Goal: Information Seeking & Learning: Learn about a topic

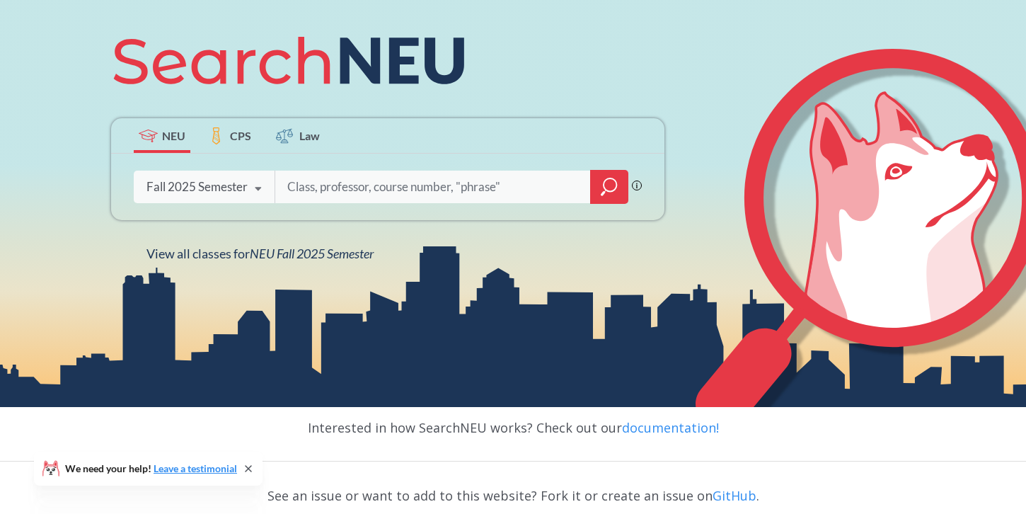
scroll to position [182, 0]
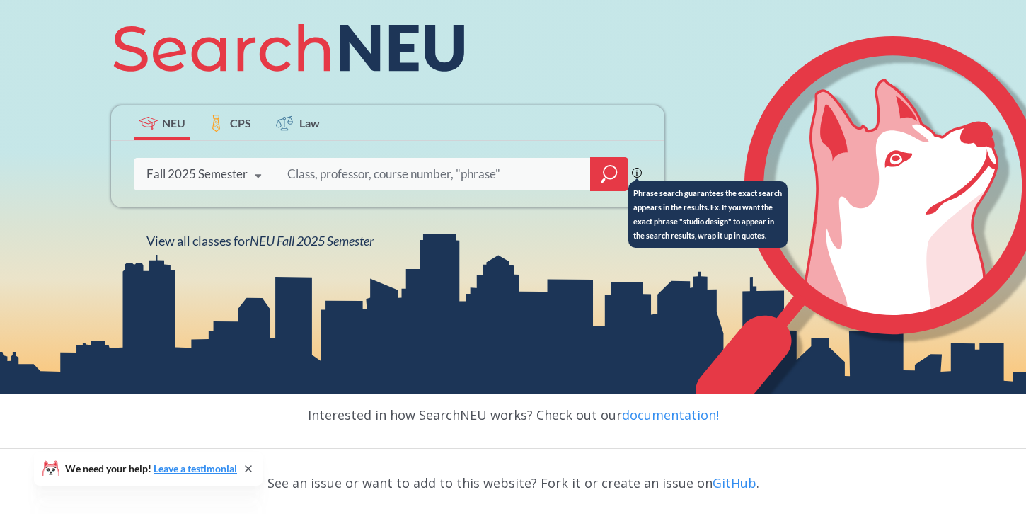
click at [638, 169] on icon at bounding box center [637, 173] width 10 height 10
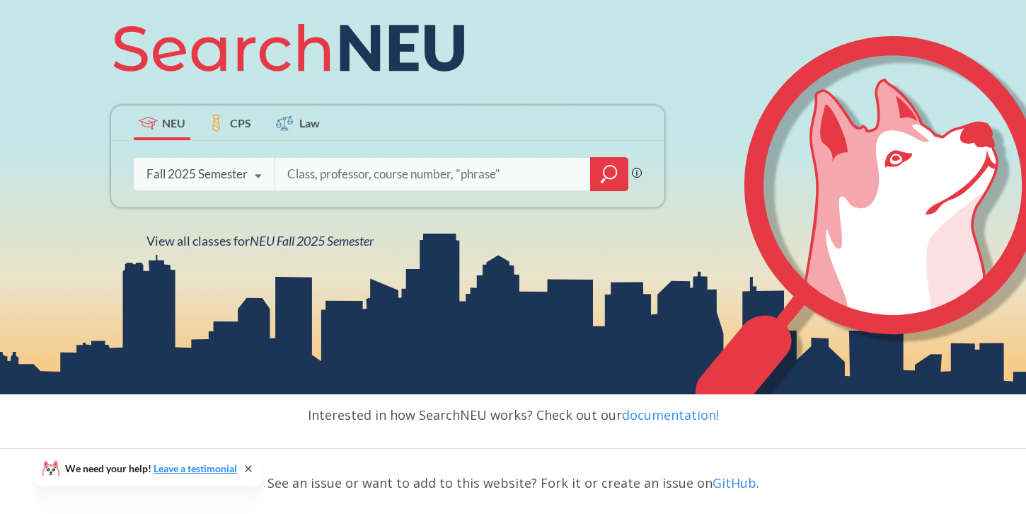
click at [354, 171] on input "search" at bounding box center [433, 174] width 294 height 30
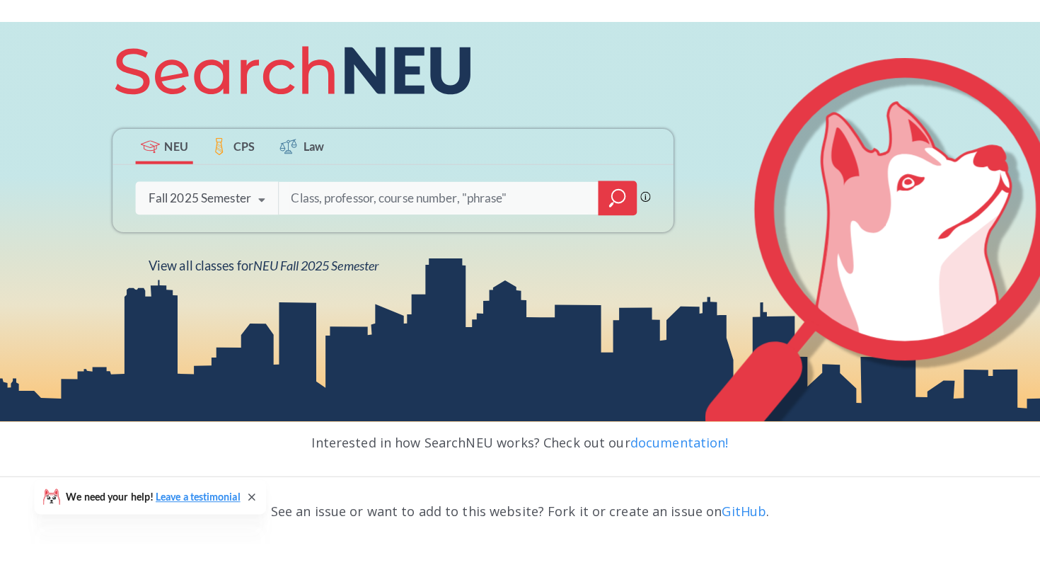
scroll to position [0, 0]
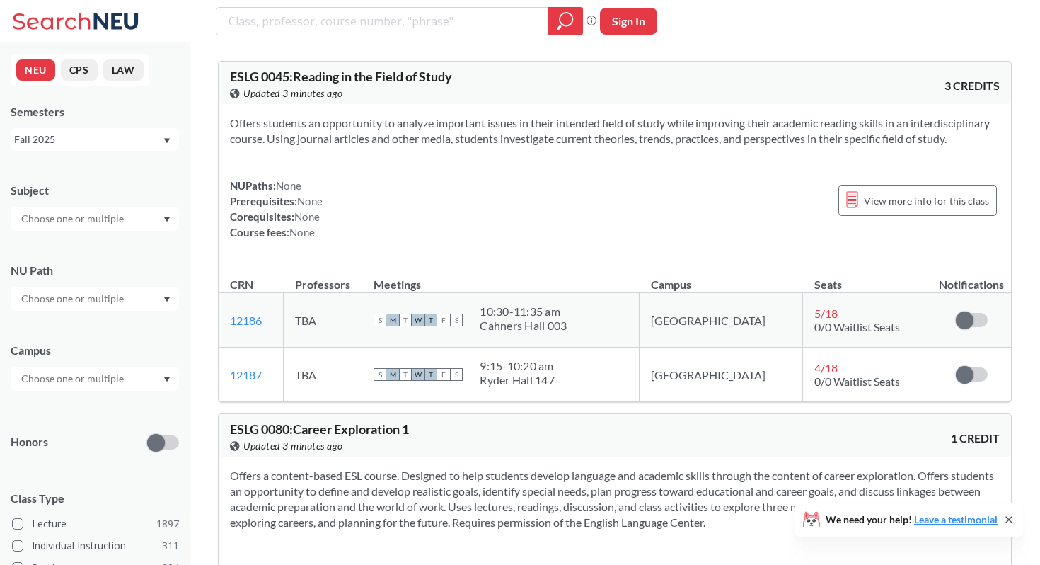
click at [115, 294] on input "text" at bounding box center [73, 298] width 119 height 17
click at [313, 193] on div "NUPaths: None Prerequisites: None Corequisites: None Course fees: None" at bounding box center [276, 209] width 93 height 62
click at [55, 220] on input "text" at bounding box center [73, 218] width 119 height 17
click at [256, 204] on div "NUPaths: None Prerequisites: None Corequisites: None Course fees: None" at bounding box center [276, 209] width 93 height 62
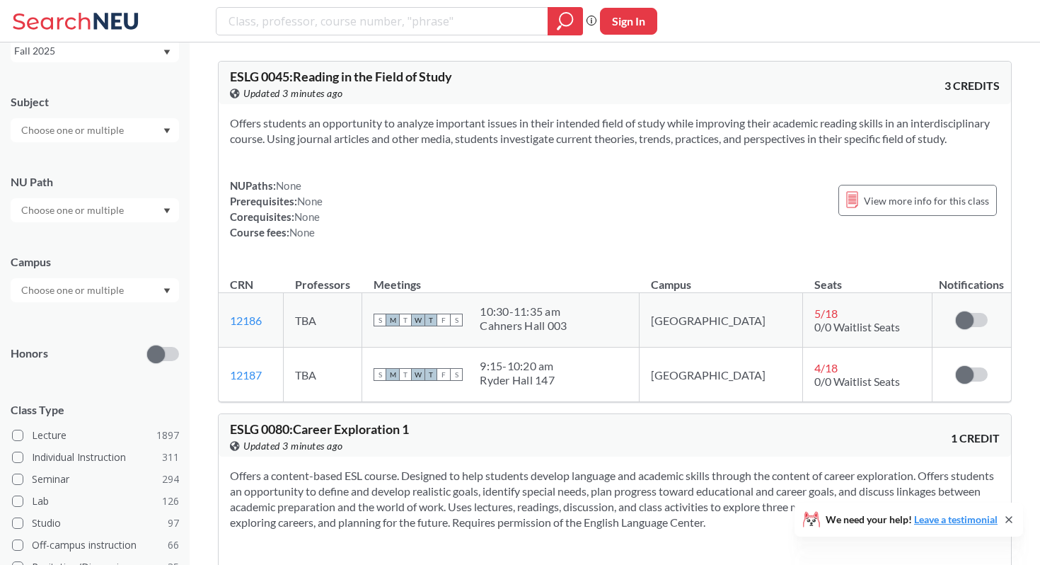
scroll to position [89, 0]
click at [134, 283] on div at bounding box center [95, 289] width 168 height 24
click at [132, 284] on div at bounding box center [95, 289] width 168 height 24
click at [122, 319] on span "( 2059 )" at bounding box center [136, 321] width 28 height 12
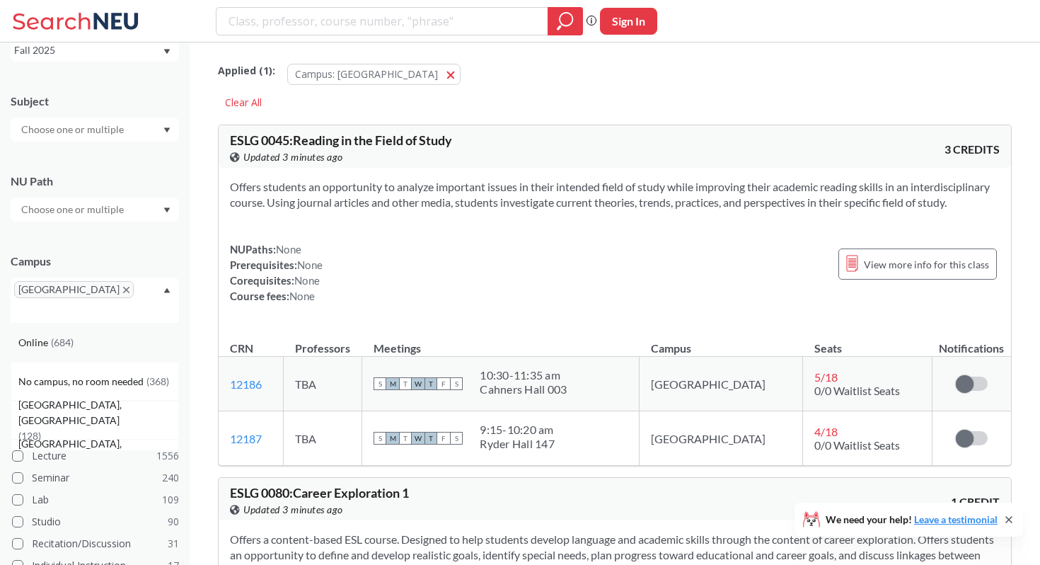
click at [71, 333] on div "Online ( 684 )" at bounding box center [95, 342] width 168 height 39
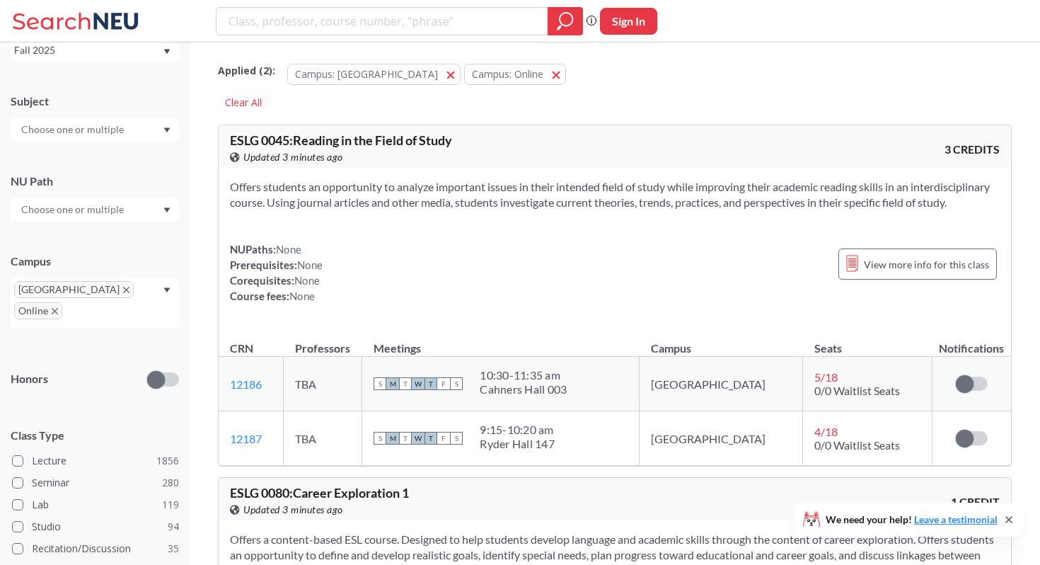
click at [374, 277] on div "NUPaths: None Prerequisites: None Corequisites: None Course fees: None View mor…" at bounding box center [615, 272] width 770 height 62
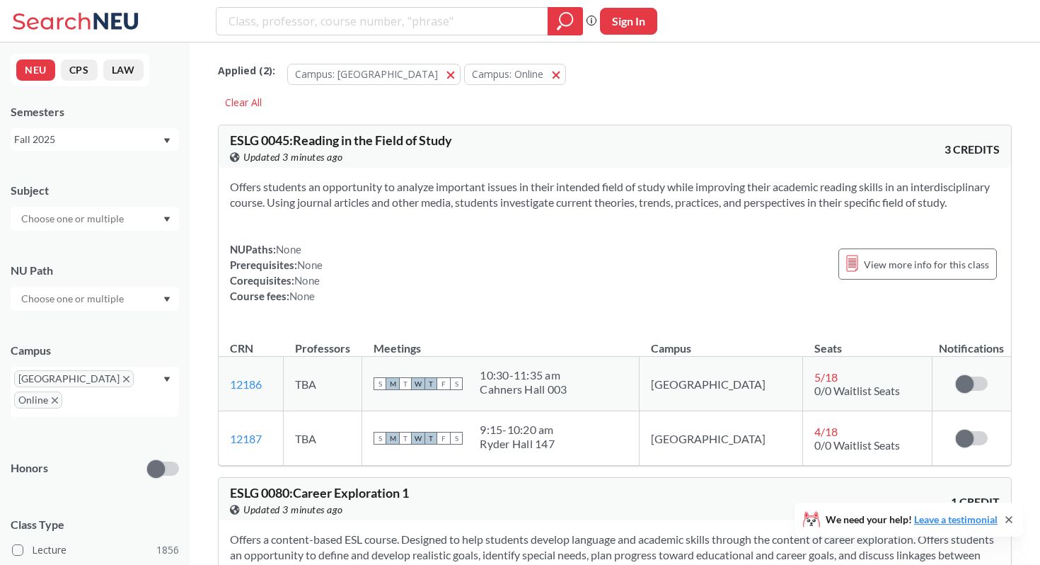
click at [127, 212] on div at bounding box center [95, 219] width 168 height 24
click at [311, 190] on section "Offers students an opportunity to analyze important issues in their intended fi…" at bounding box center [615, 194] width 770 height 31
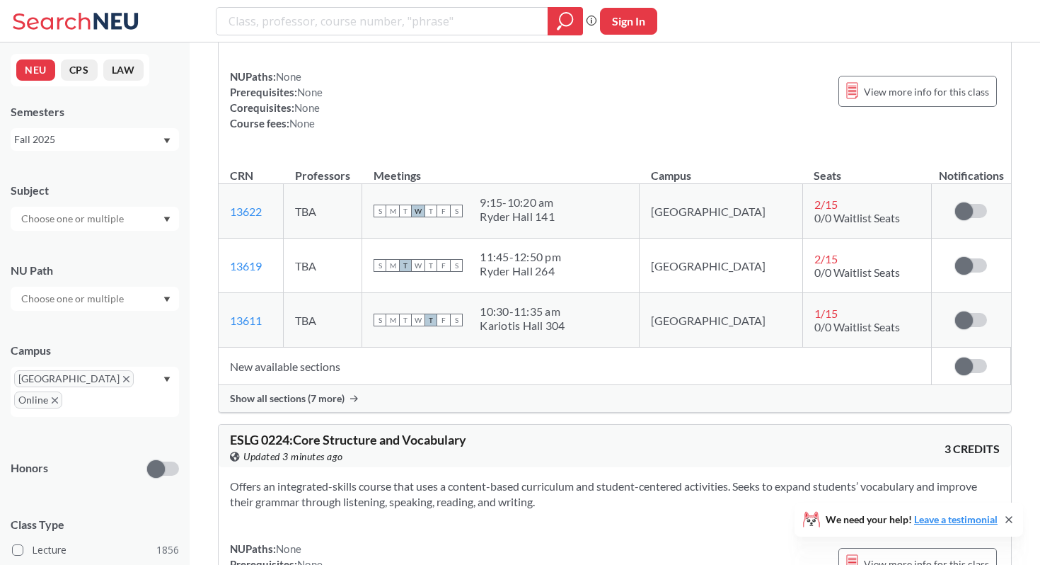
scroll to position [267, 0]
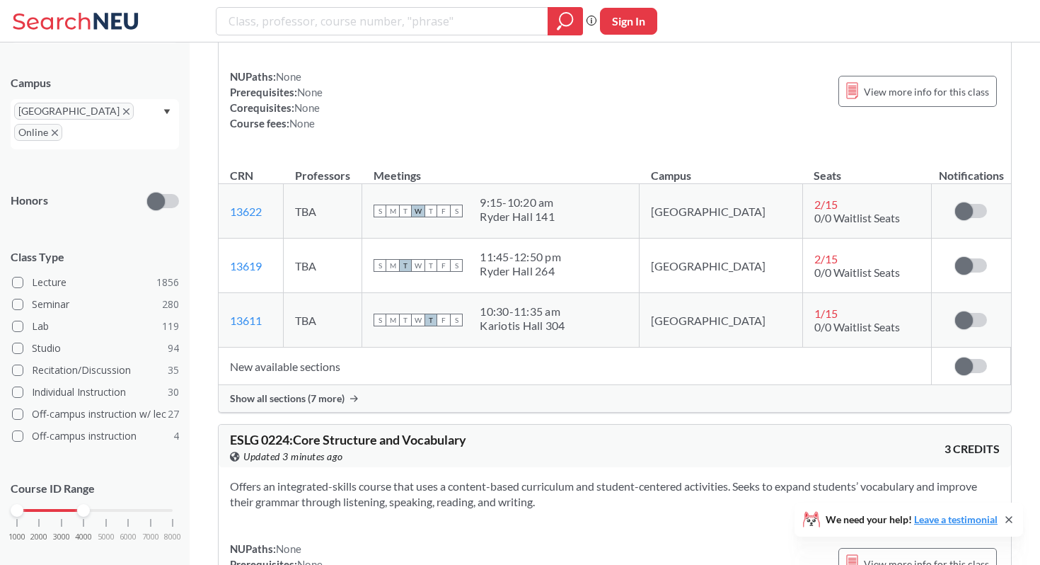
drag, startPoint x: 170, startPoint y: 488, endPoint x: 89, endPoint y: 513, distance: 84.6
click at [89, 513] on div "1000 2000 3000 4000 5000 6000 7000 8000" at bounding box center [95, 510] width 156 height 10
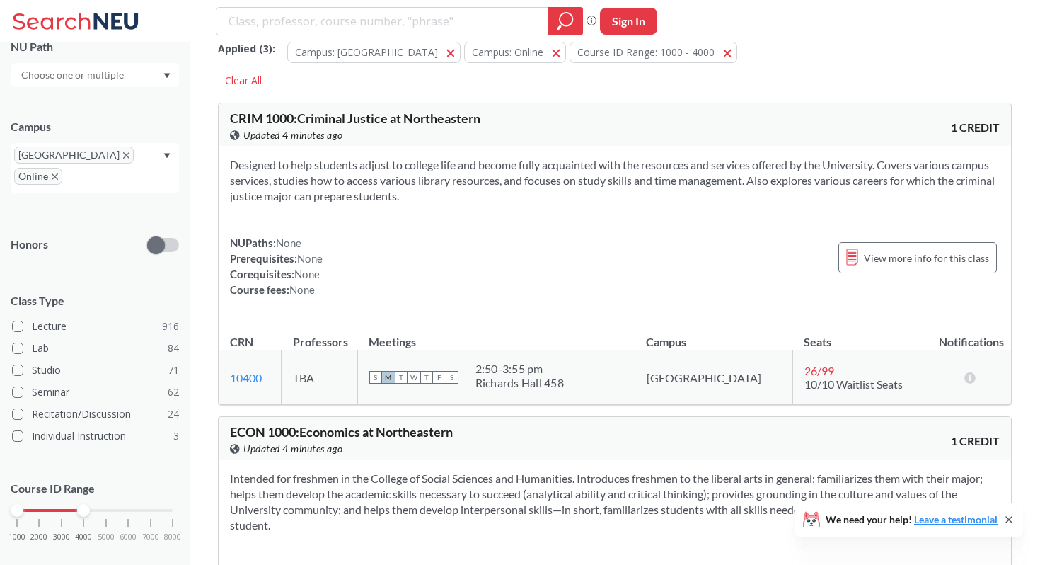
scroll to position [25, 0]
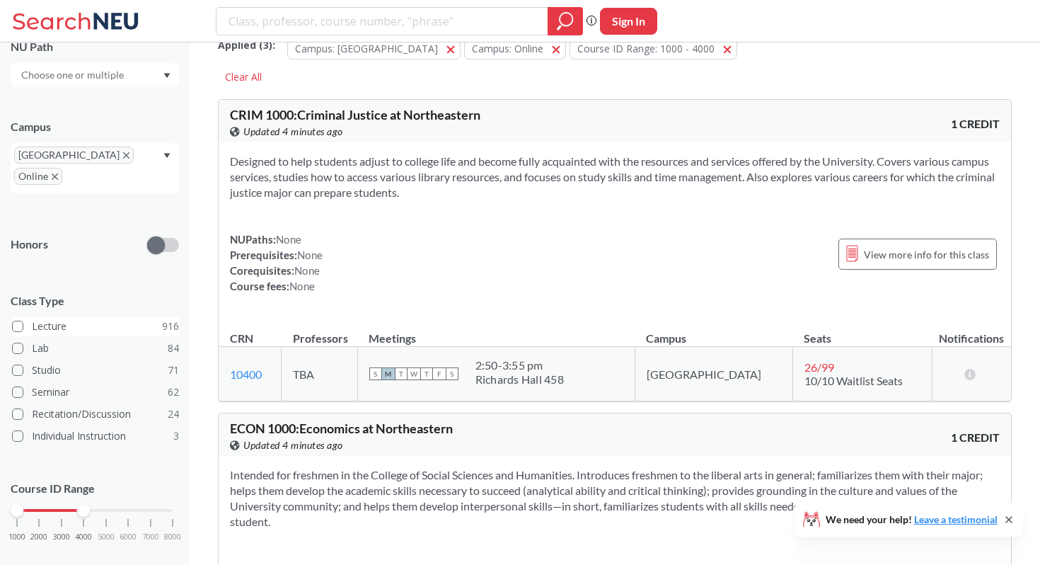
click at [28, 317] on label "Lecture 916" at bounding box center [95, 326] width 167 height 18
click at [32, 318] on input "Lecture 916" at bounding box center [37, 323] width 11 height 11
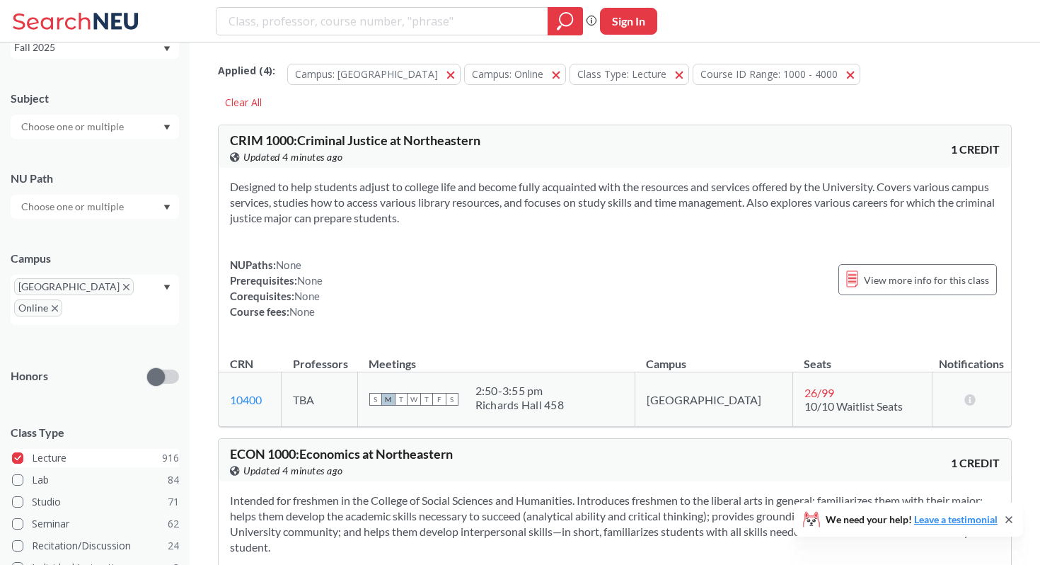
scroll to position [224, 0]
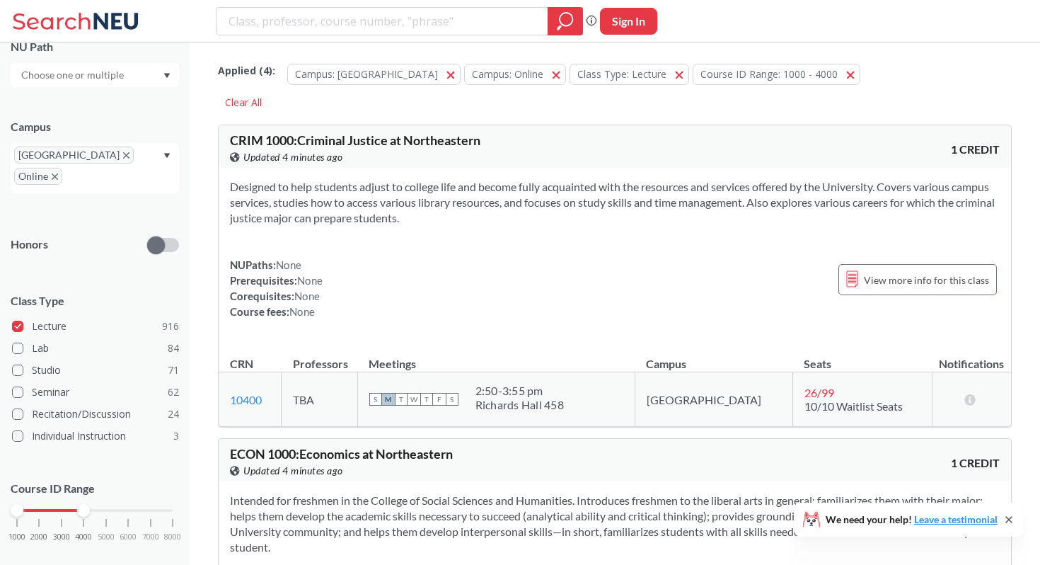
click at [431, 297] on div "NUPaths: None Prerequisites: None Corequisites: None Course fees: None View mor…" at bounding box center [615, 288] width 770 height 62
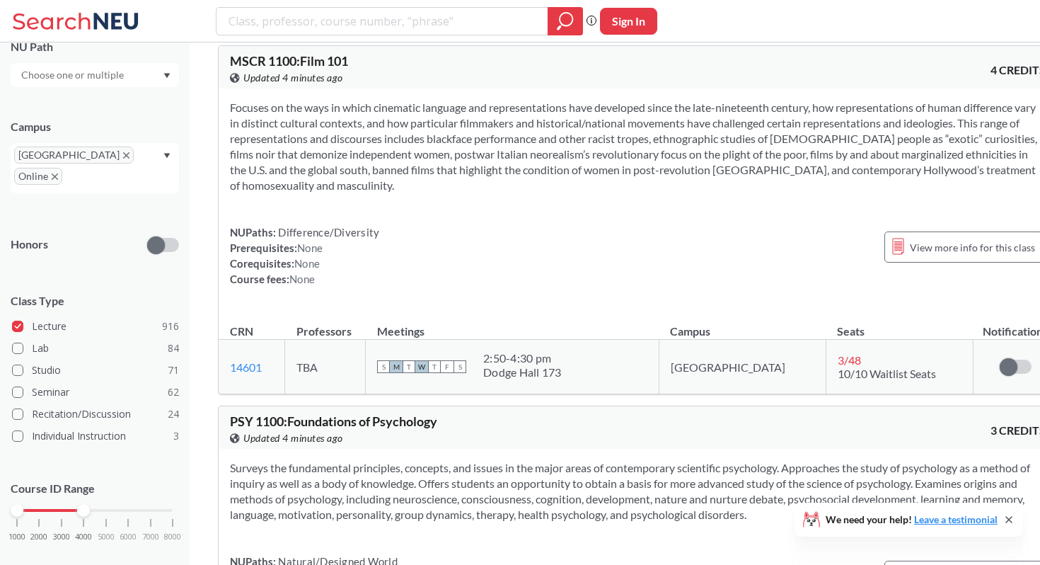
scroll to position [16612, 0]
click at [411, 192] on section "Focuses on the ways in which cinematic language and representations have develo…" at bounding box center [638, 145] width 816 height 93
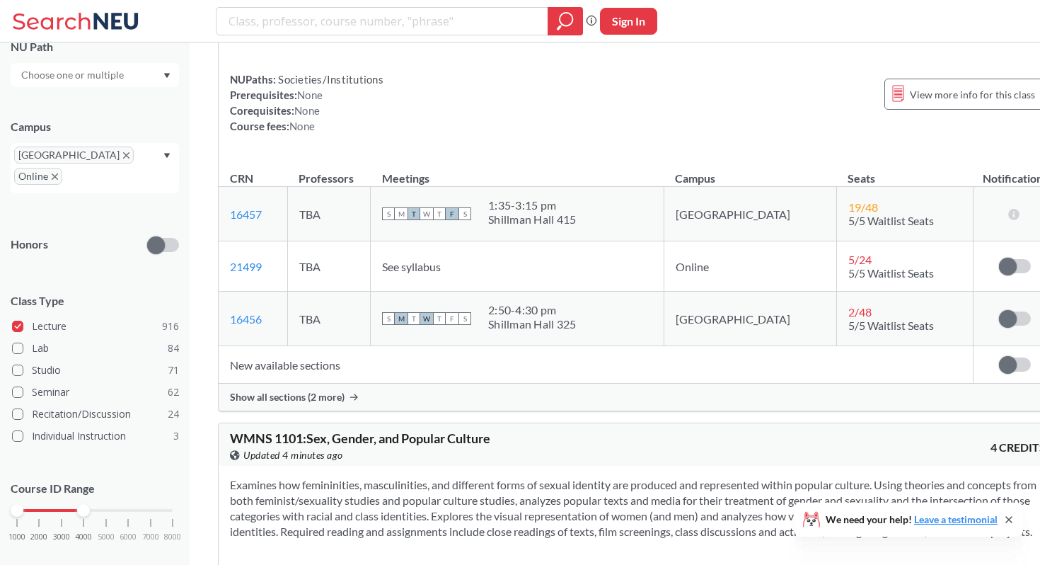
scroll to position [23047, 0]
copy span "INTL"
click at [431, 40] on section "Offers an interdisciplinary approach to analyzing global/international affairs.…" at bounding box center [638, 23] width 816 height 31
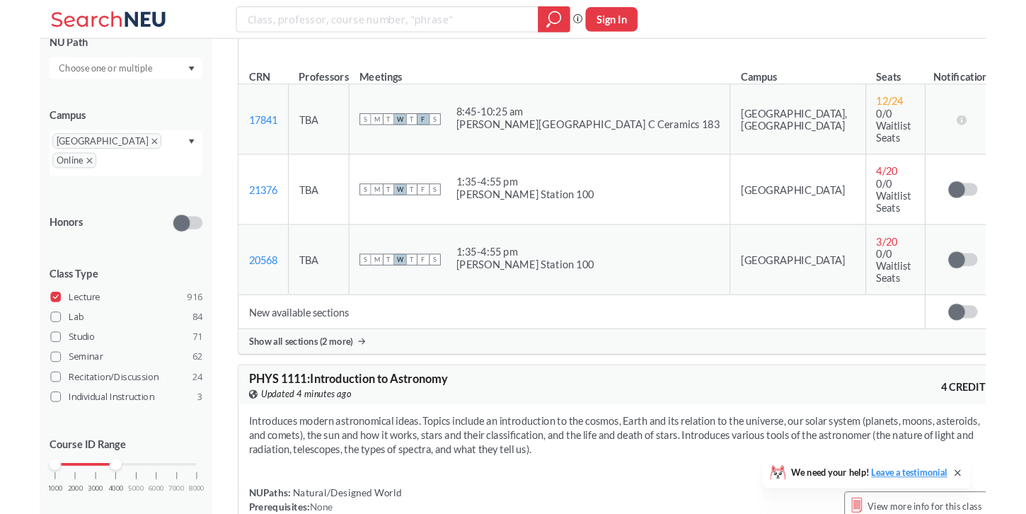
scroll to position [224, 0]
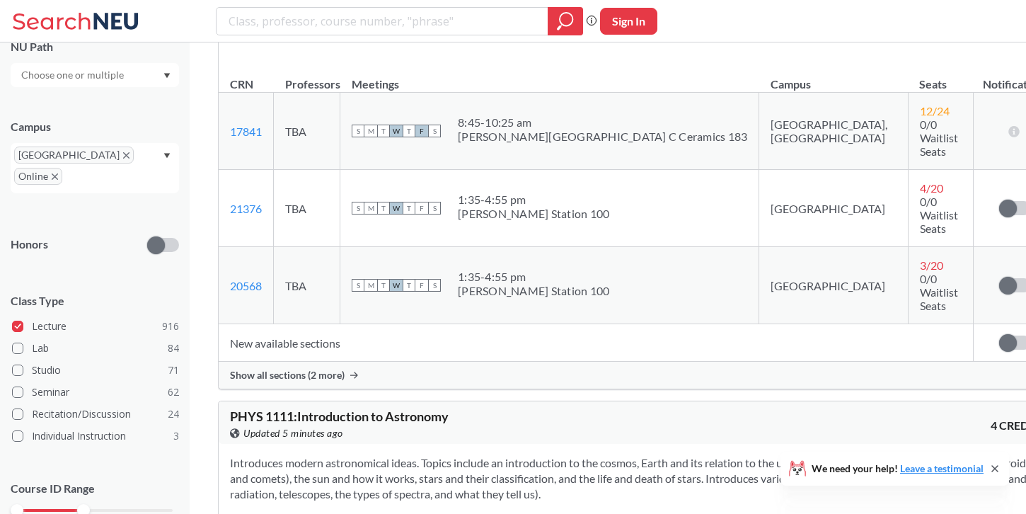
click at [568, 361] on td "New available sections" at bounding box center [596, 343] width 754 height 38
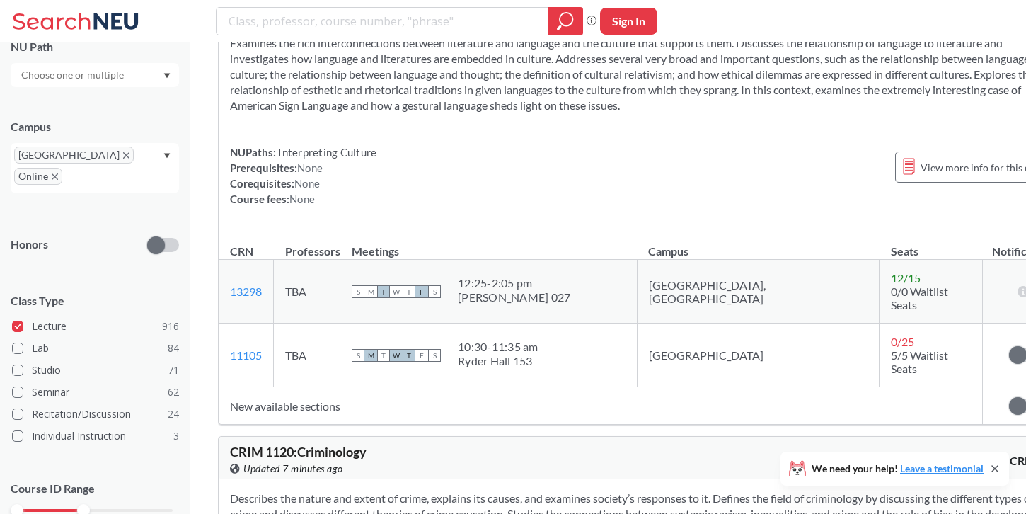
scroll to position [51095, 0]
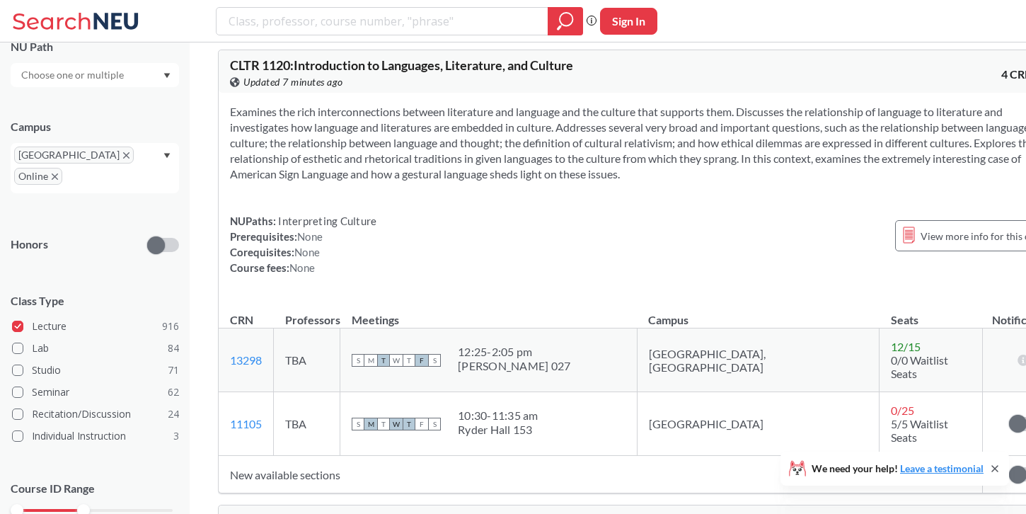
click at [764, 200] on div "Examines the rich interconnections between literature and language and the cult…" at bounding box center [643, 195] width 849 height 205
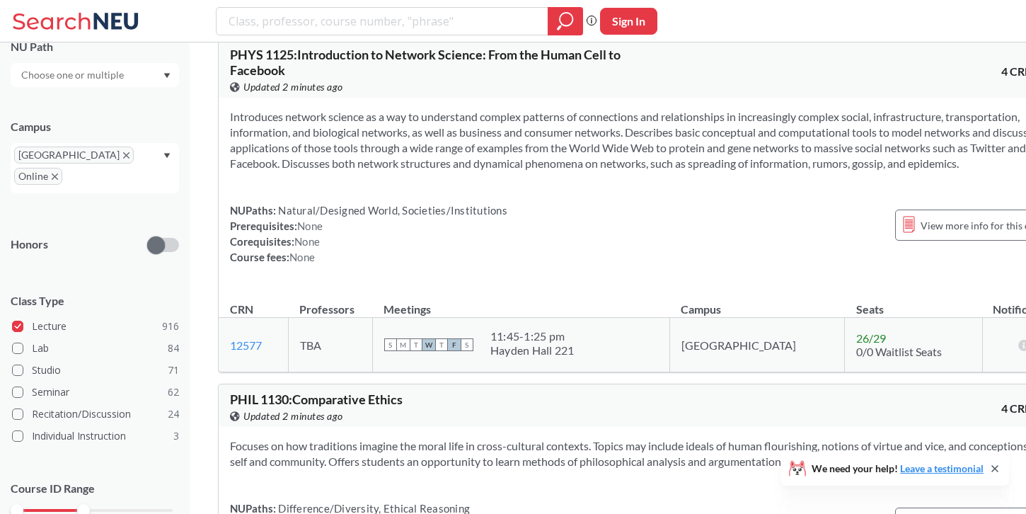
scroll to position [53422, 0]
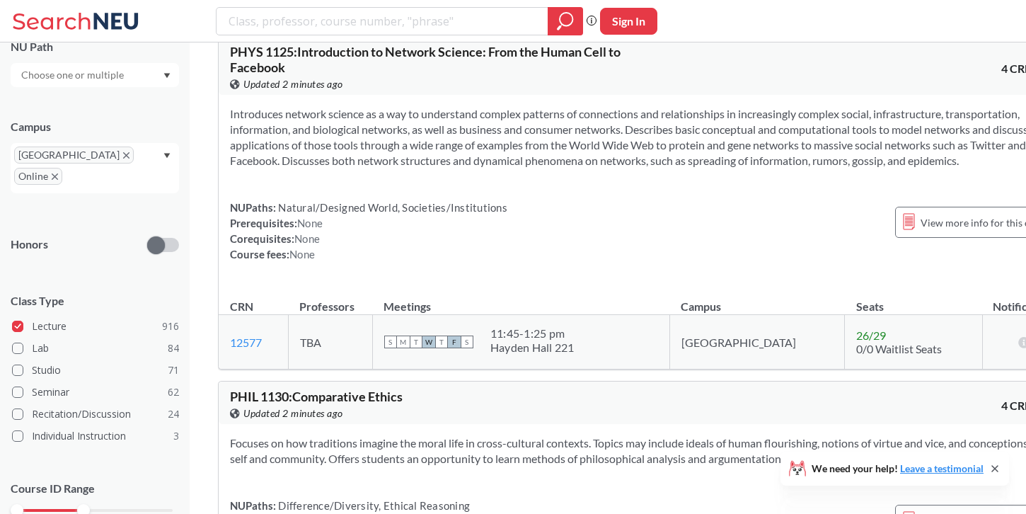
click at [672, 168] on section "Introduces network science as a way to understand complex patterns of connectio…" at bounding box center [643, 137] width 827 height 62
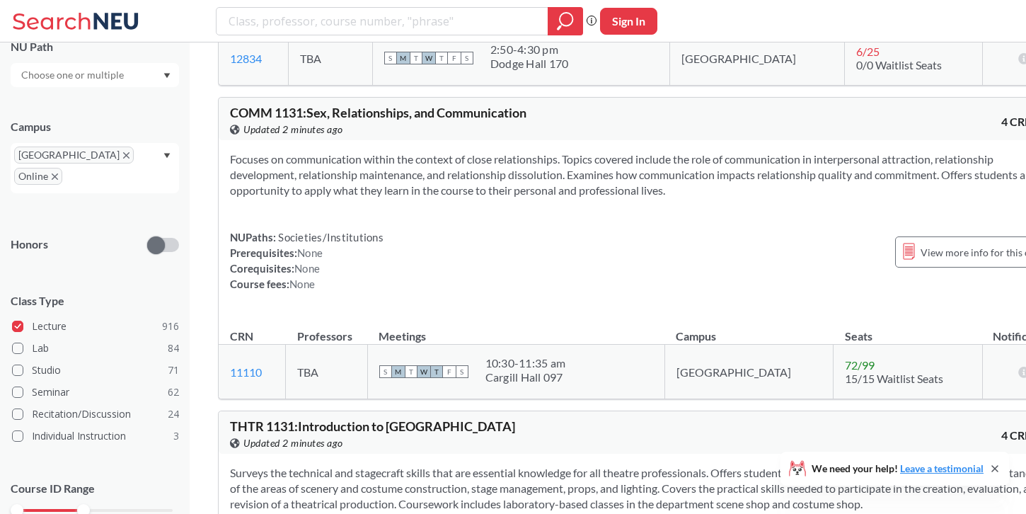
scroll to position [54318, 0]
click at [300, 231] on div "Focuses on communication within the context of close relationships. Topics cove…" at bounding box center [643, 226] width 849 height 174
click at [301, 136] on div "COMM 1131 : Sex, Relationships, and Communication View this course on Banner. U…" at bounding box center [436, 120] width 413 height 31
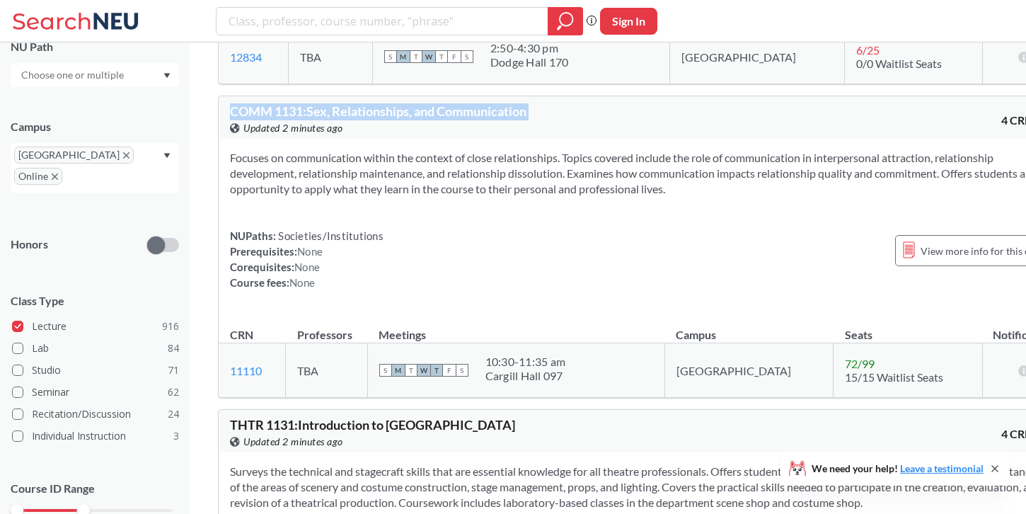
click at [301, 136] on div "COMM 1131 : Sex, Relationships, and Communication View this course on Banner. U…" at bounding box center [436, 120] width 413 height 31
drag, startPoint x: 301, startPoint y: 209, endPoint x: 307, endPoint y: 218, distance: 10.2
click at [303, 136] on div "COMM 1131 : Sex, Relationships, and Communication View this course on Banner. U…" at bounding box center [436, 120] width 413 height 31
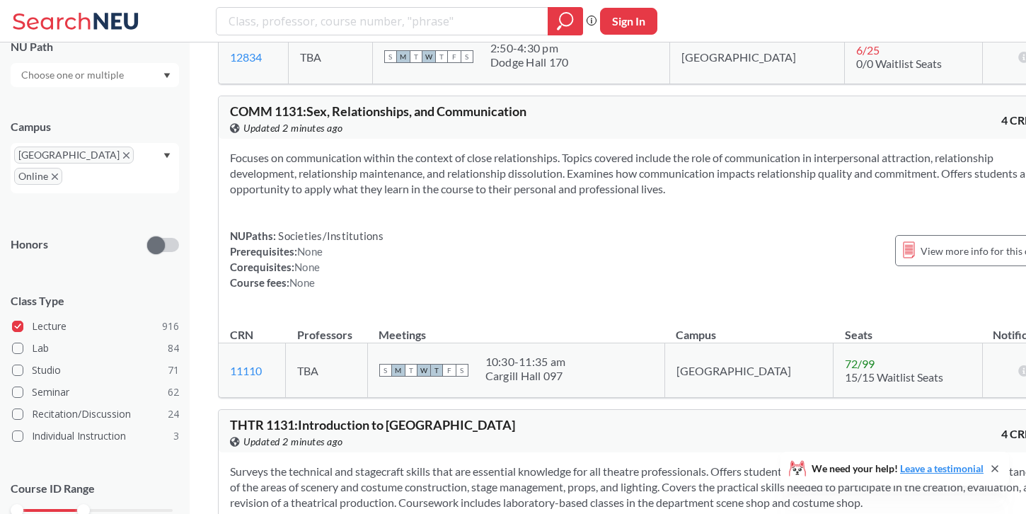
click at [324, 229] on div "Focuses on communication within the context of close relationships. Topics cove…" at bounding box center [643, 226] width 849 height 174
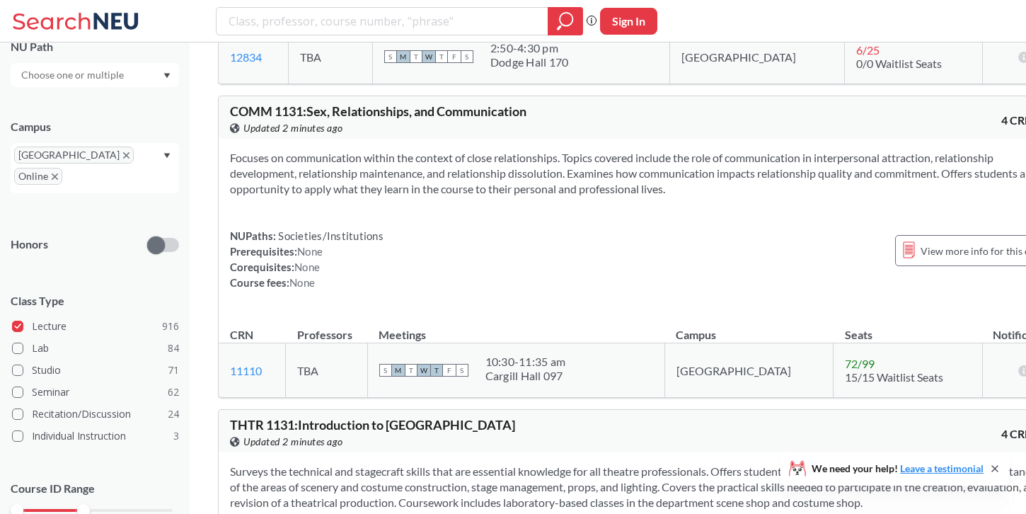
click at [336, 139] on div "COMM 1131 : Sex, Relationships, and Communication View this course on Banner. U…" at bounding box center [643, 117] width 849 height 42
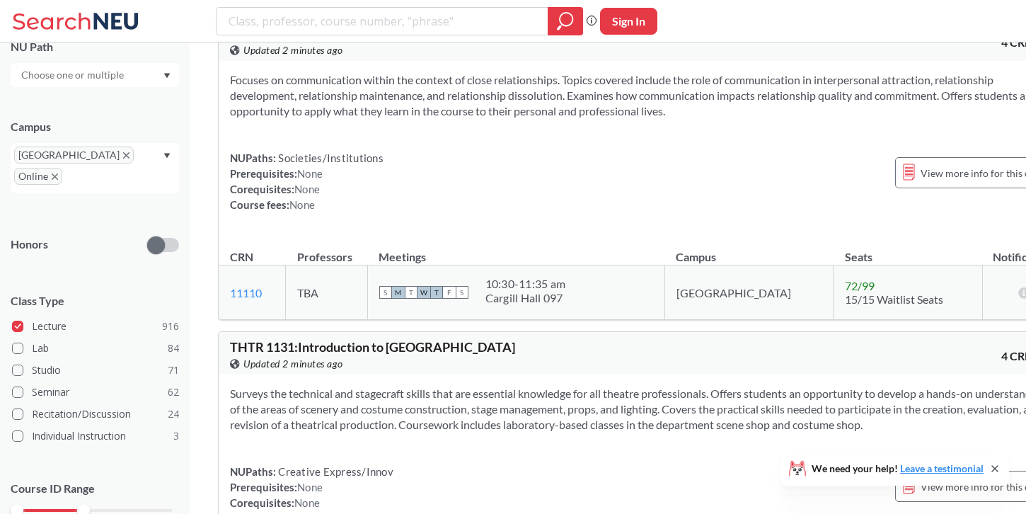
scroll to position [54425, 0]
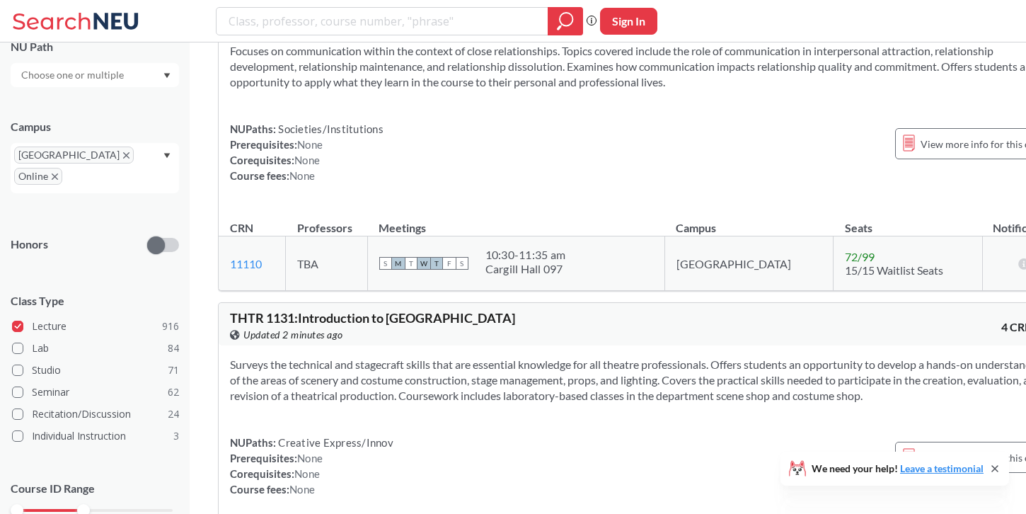
drag, startPoint x: 231, startPoint y: 95, endPoint x: 271, endPoint y: 93, distance: 40.4
click at [271, 12] on span "COMM 1131 : Sex, Relationships, and Communication" at bounding box center [378, 4] width 297 height 16
copy span "COMM"
click at [462, 90] on section "Focuses on communication within the context of close relationships. Topics cove…" at bounding box center [643, 66] width 827 height 47
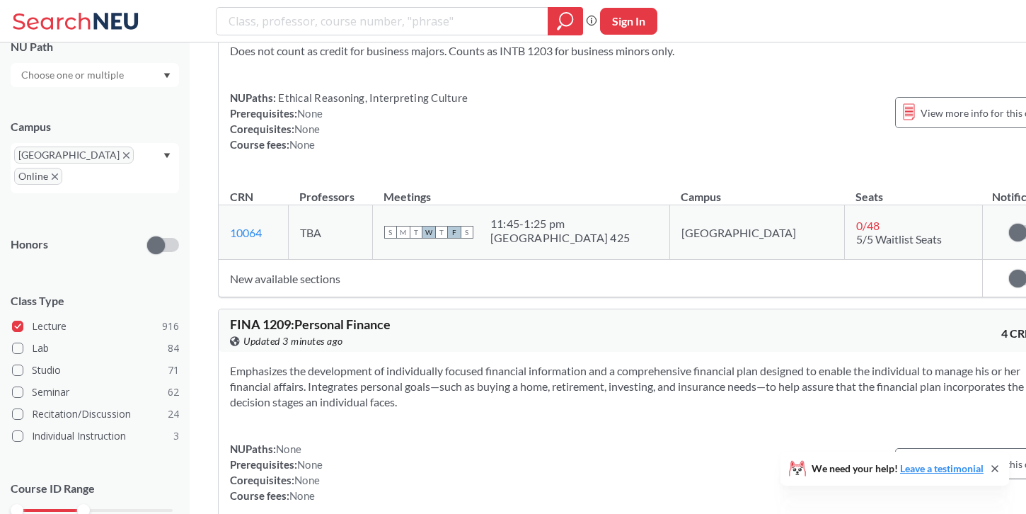
scroll to position [79526, 0]
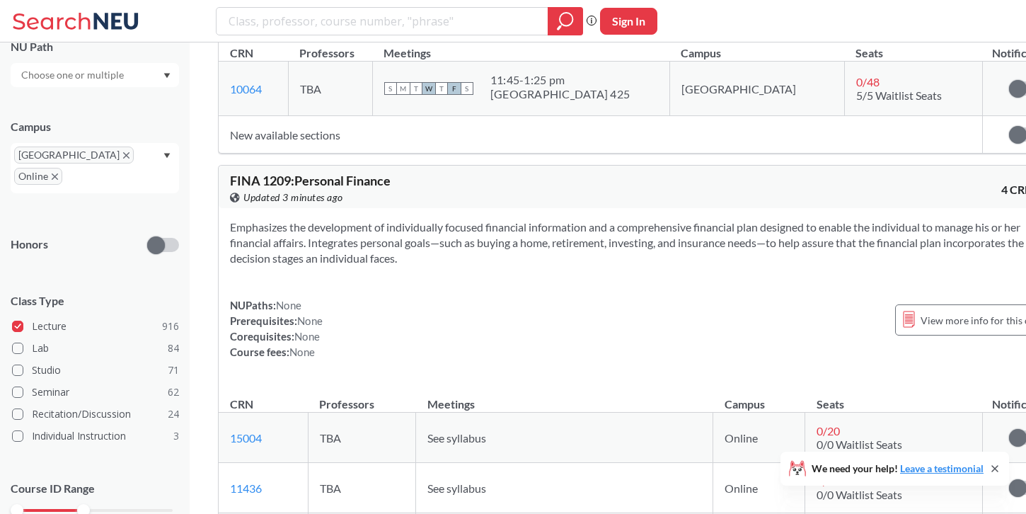
click at [427, 444] on span "See syllabus" at bounding box center [456, 437] width 59 height 13
click at [525, 321] on div "NUPaths: None Prerequisites: None Corequisites: None Course fees: None View mor…" at bounding box center [643, 328] width 827 height 62
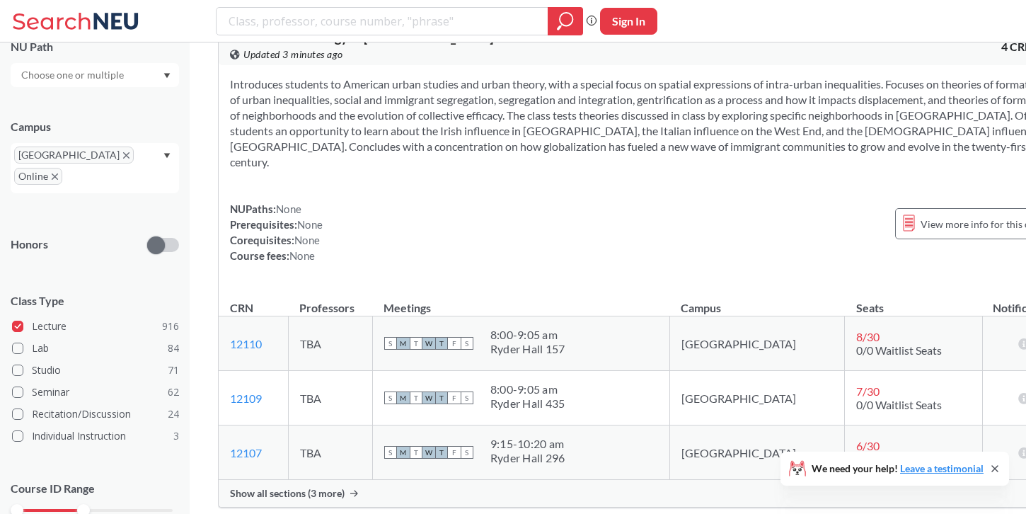
scroll to position [81078, 0]
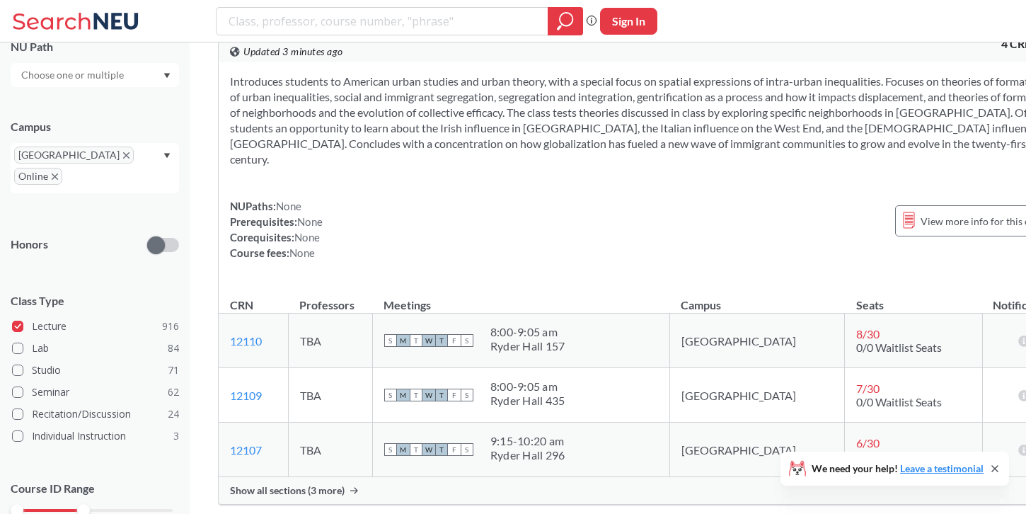
click at [525, 313] on th "Meetings" at bounding box center [520, 298] width 297 height 30
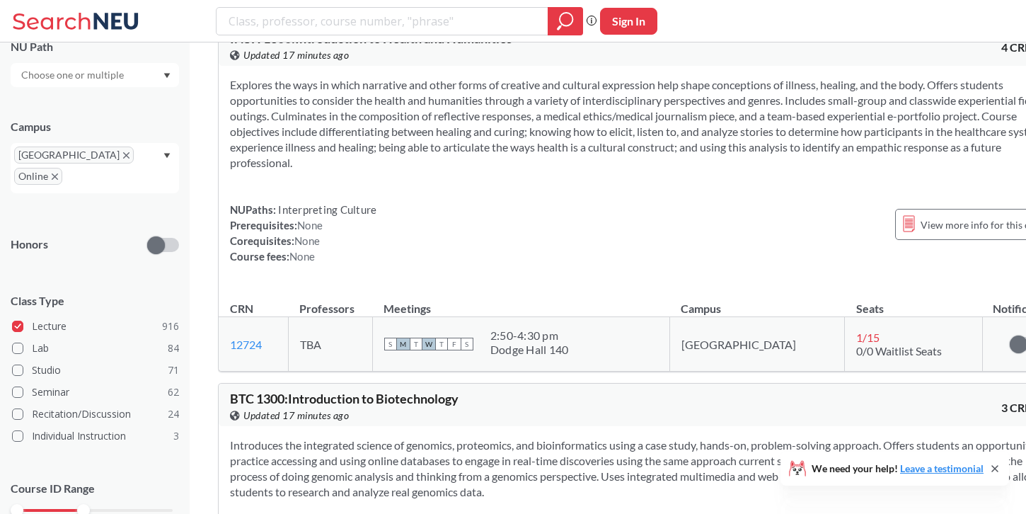
scroll to position [99985, 0]
click at [481, 171] on section "Explores the ways in which narrative and other forms of creative and cultural e…" at bounding box center [643, 124] width 827 height 93
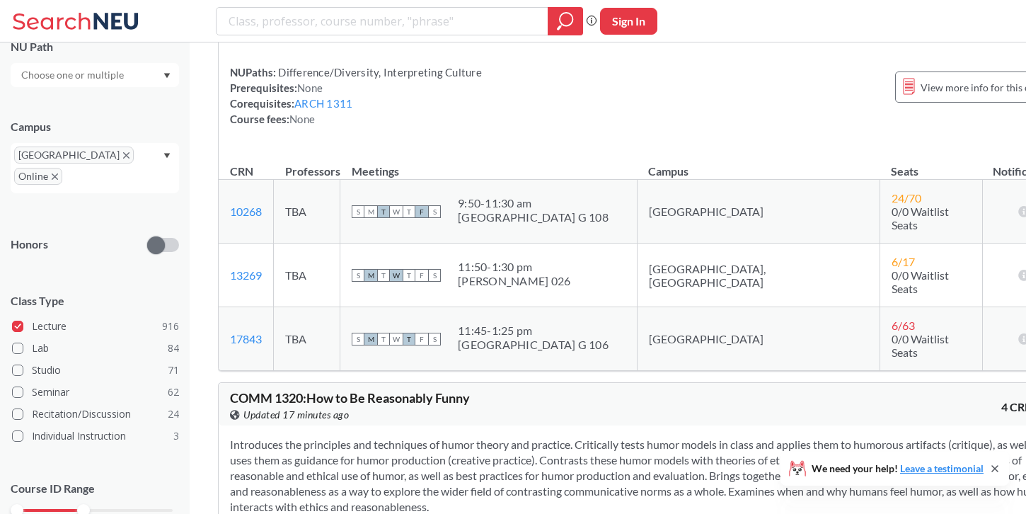
scroll to position [100797, 0]
click at [481, 126] on div "NUPaths: Difference/Diversity, Interpreting Culture Prerequisites: None Corequi…" at bounding box center [643, 95] width 827 height 62
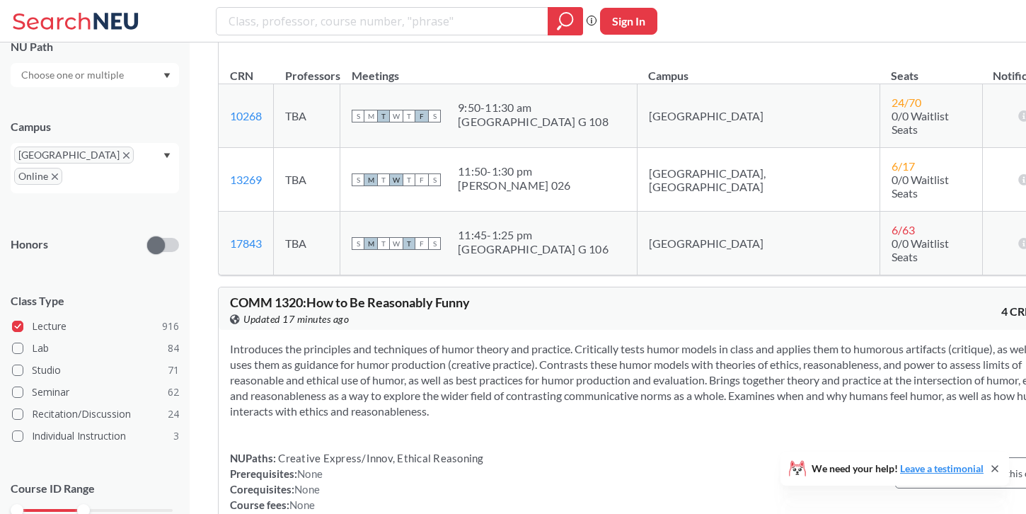
scroll to position [100894, 0]
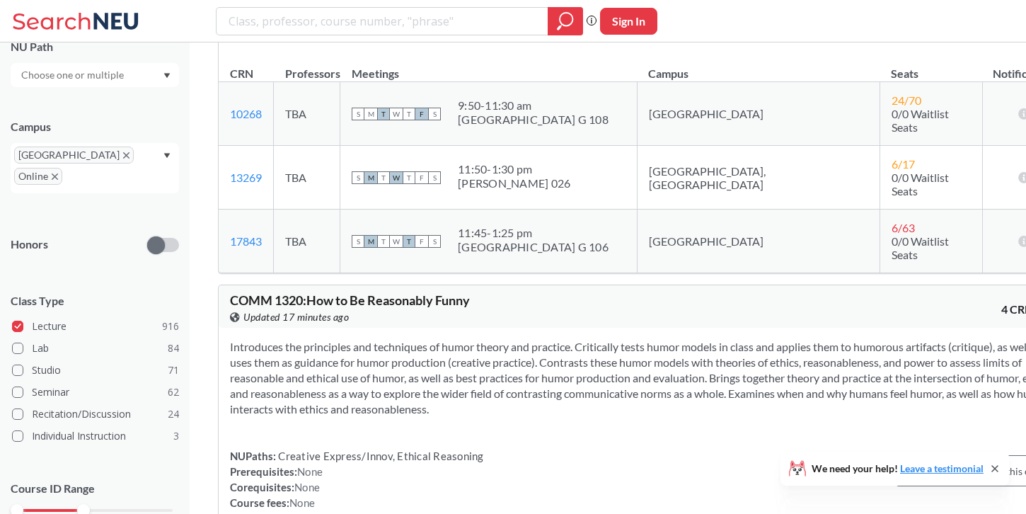
click at [481, 146] on td "S M T W T F S 9:50 - 11:30 am [GEOGRAPHIC_DATA] G 108" at bounding box center [488, 114] width 297 height 64
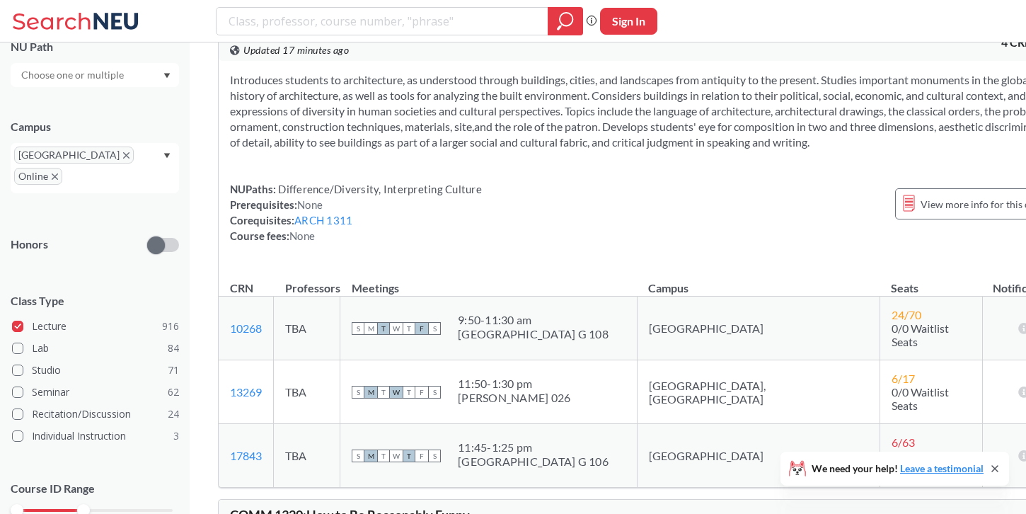
scroll to position [100659, 0]
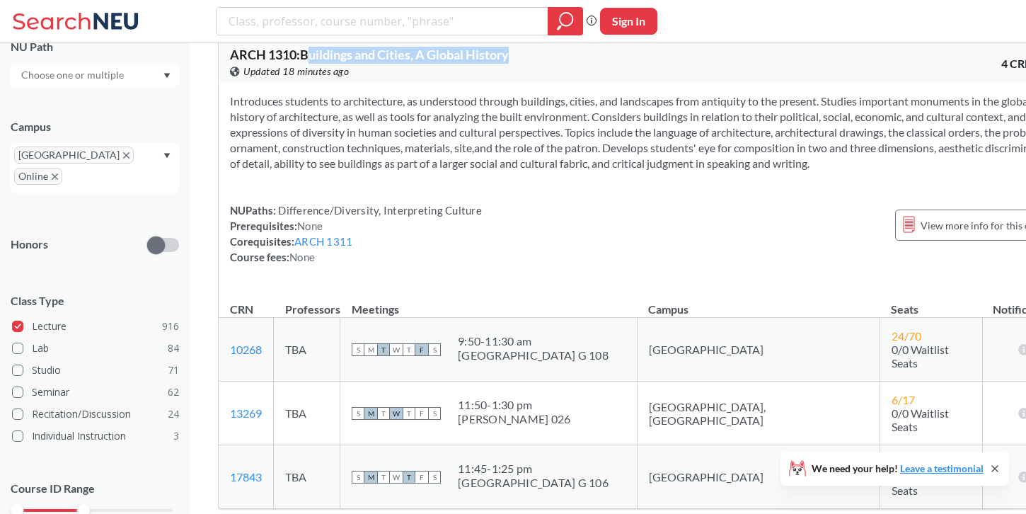
drag, startPoint x: 314, startPoint y: 214, endPoint x: 520, endPoint y: 215, distance: 205.9
click at [521, 79] on div "ARCH 1310 : Buildings and Cities, A Global History View this course on Banner. …" at bounding box center [436, 63] width 413 height 31
click at [520, 79] on div "ARCH 1310 : Buildings and Cities, A Global History View this course on Banner. …" at bounding box center [436, 63] width 413 height 31
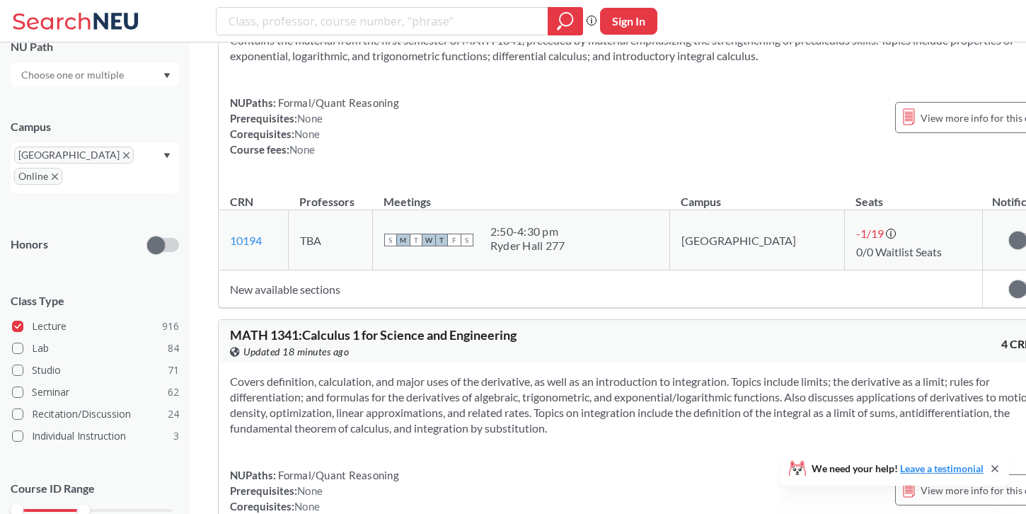
scroll to position [101854, 0]
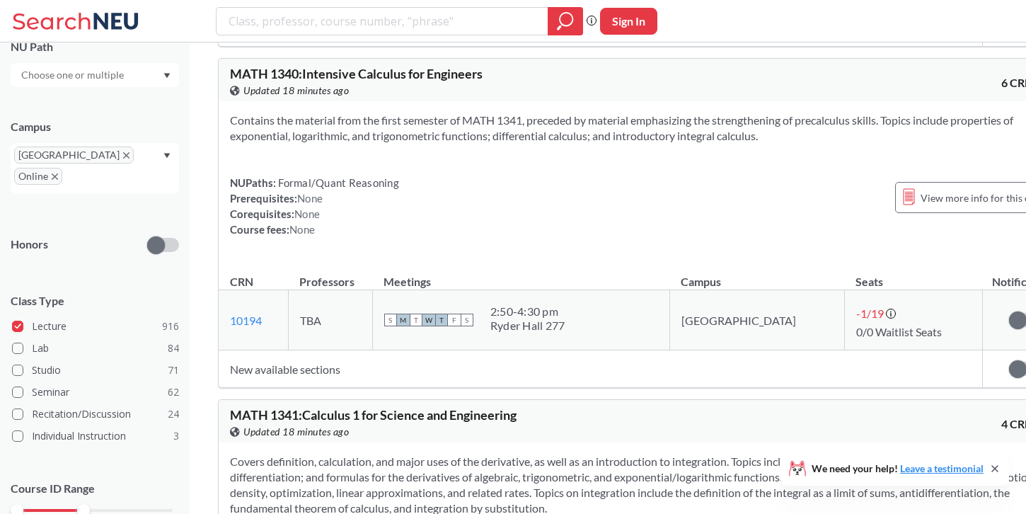
click at [445, 98] on div "View this course on Banner. Updated 18 minutes ago" at bounding box center [436, 91] width 413 height 16
click at [444, 98] on div "View this course on Banner. Updated 18 minutes ago" at bounding box center [436, 91] width 413 height 16
click at [437, 81] on span "MATH 1340 : Intensive Calculus for Engineers" at bounding box center [356, 74] width 253 height 16
click at [436, 81] on span "MATH 1340 : Intensive Calculus for Engineers" at bounding box center [356, 74] width 253 height 16
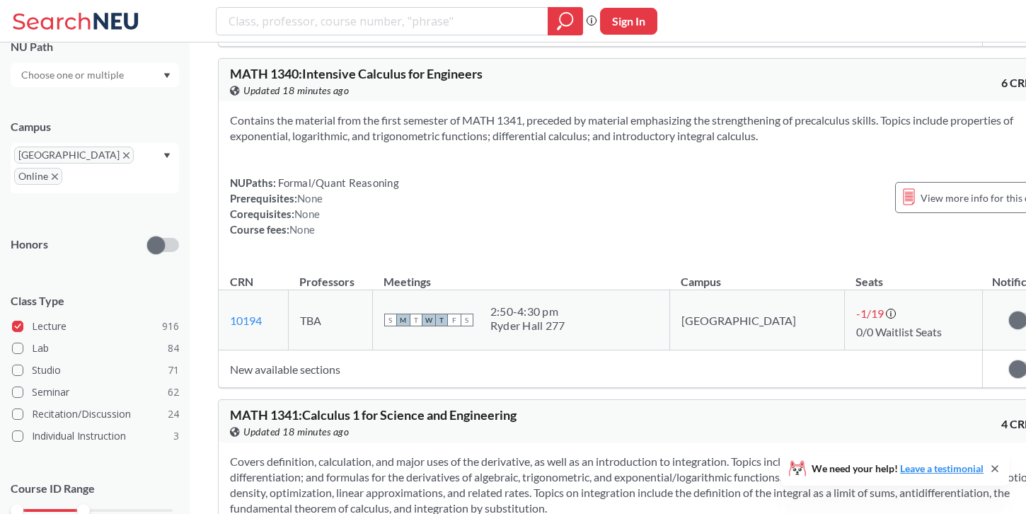
click at [451, 144] on section "Contains the material from the first semester of MATH 1341, preceded by materia…" at bounding box center [643, 128] width 827 height 31
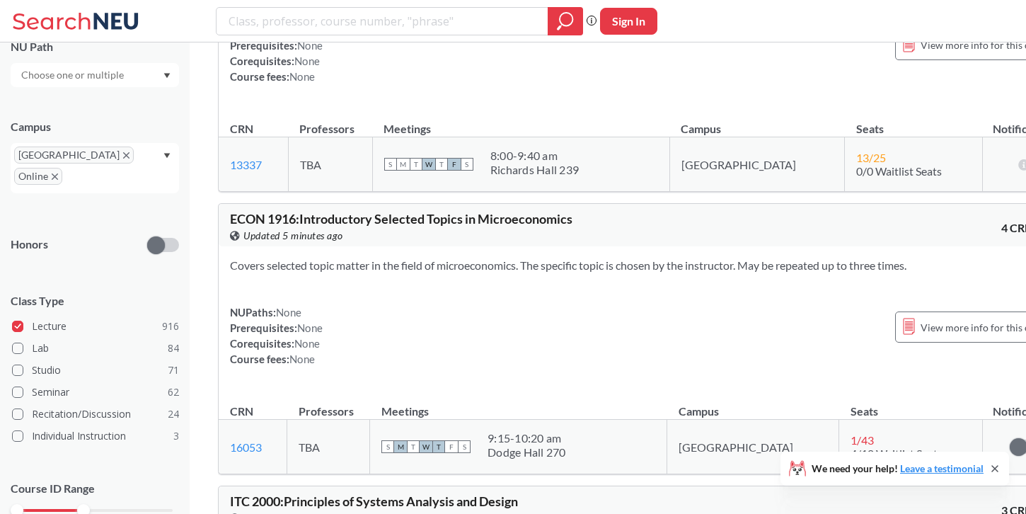
scroll to position [115541, 0]
